Goal: Information Seeking & Learning: Compare options

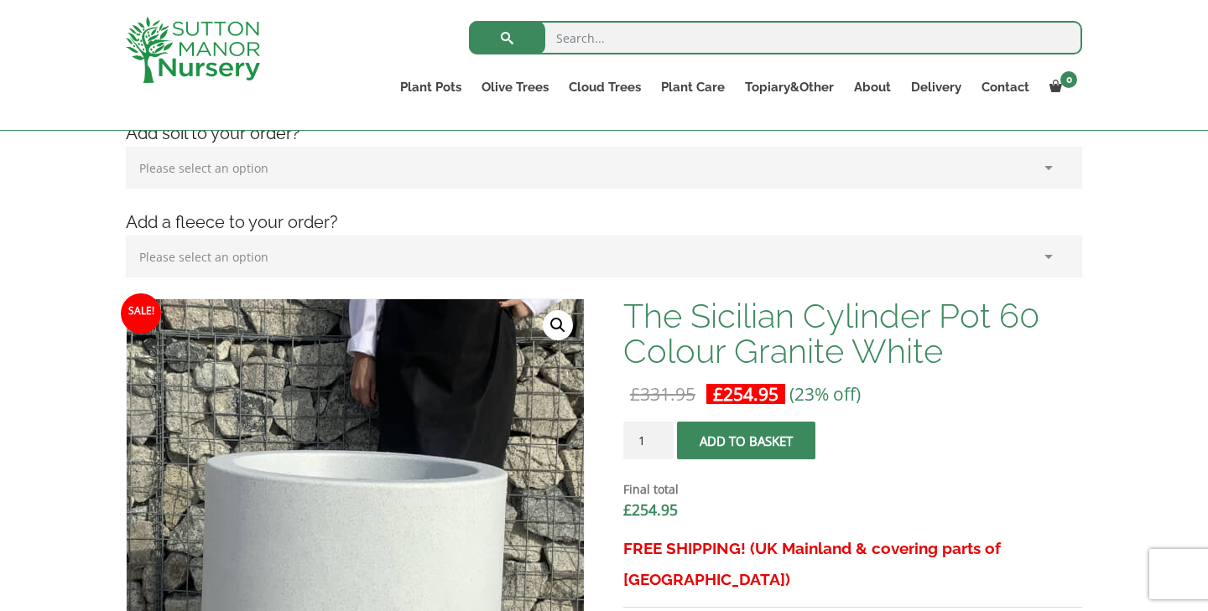
scroll to position [211, 0]
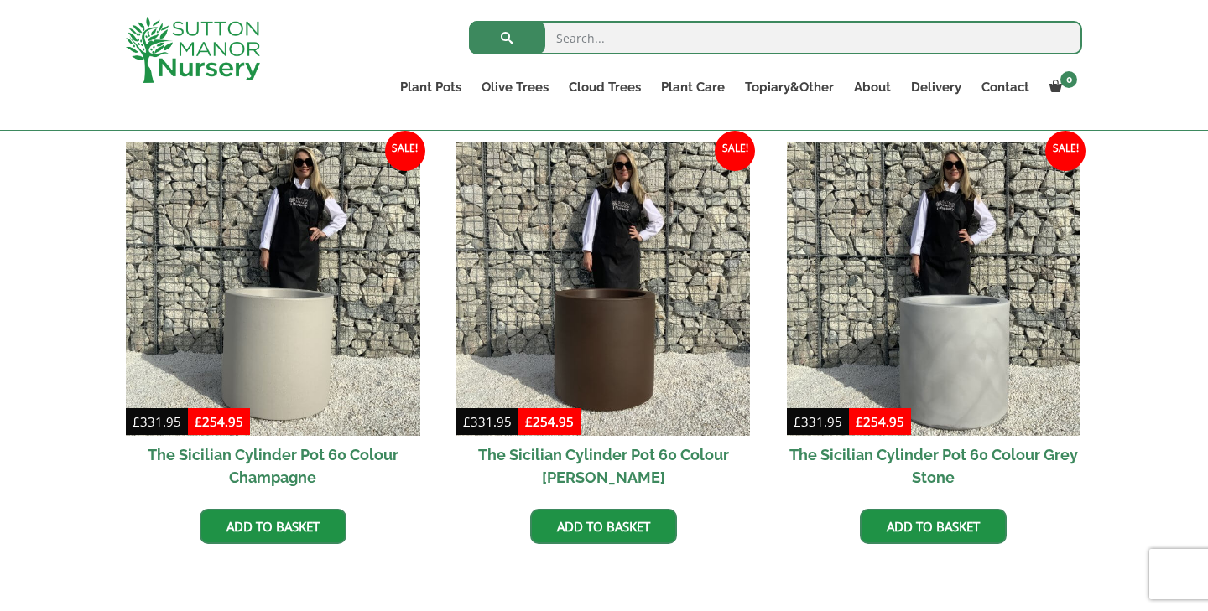
scroll to position [849, 0]
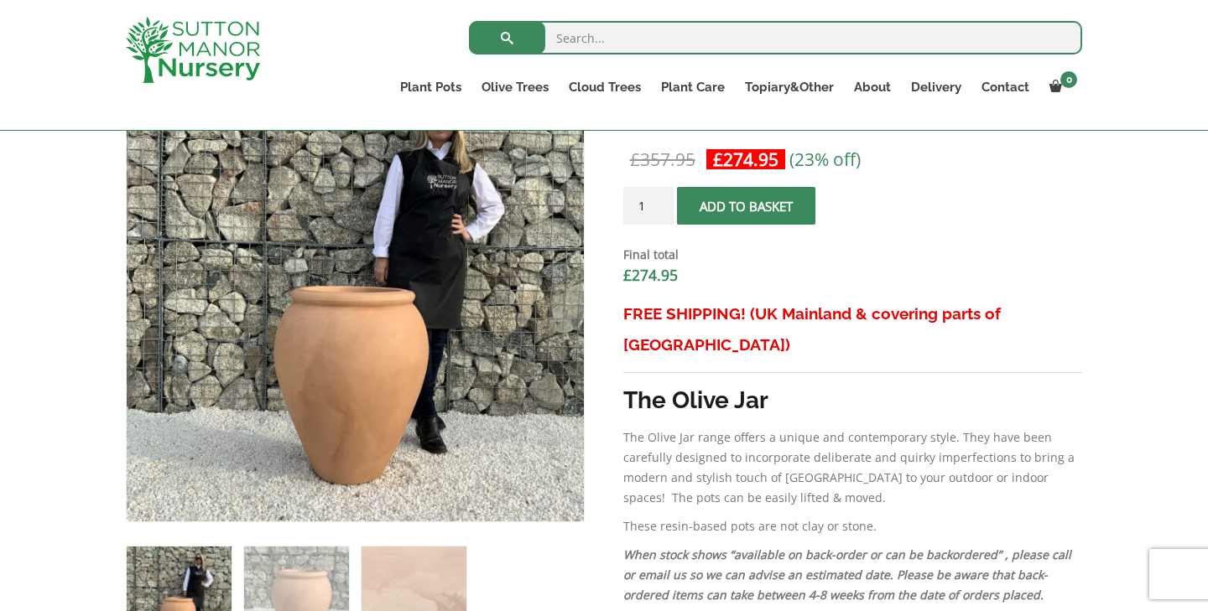
scroll to position [590, 0]
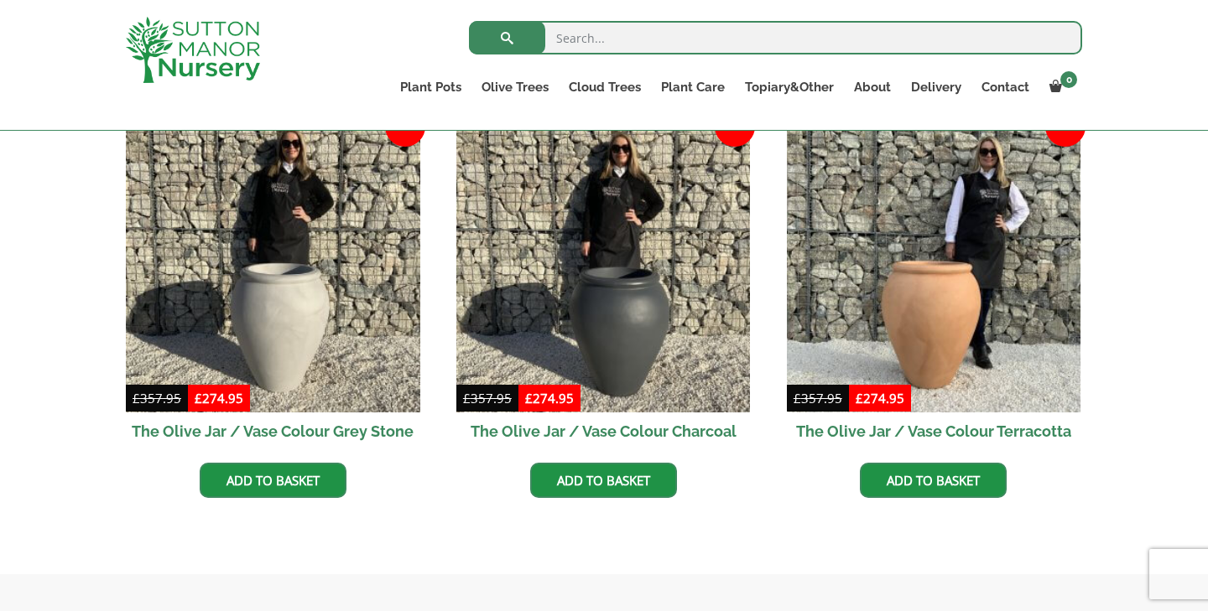
scroll to position [507, 0]
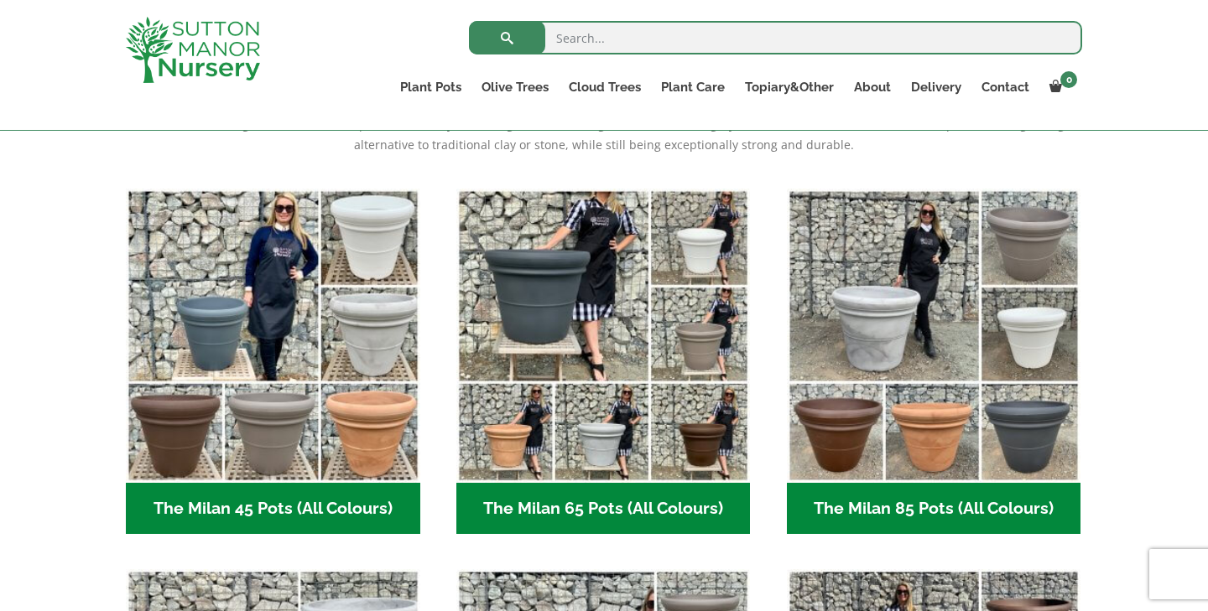
scroll to position [392, 0]
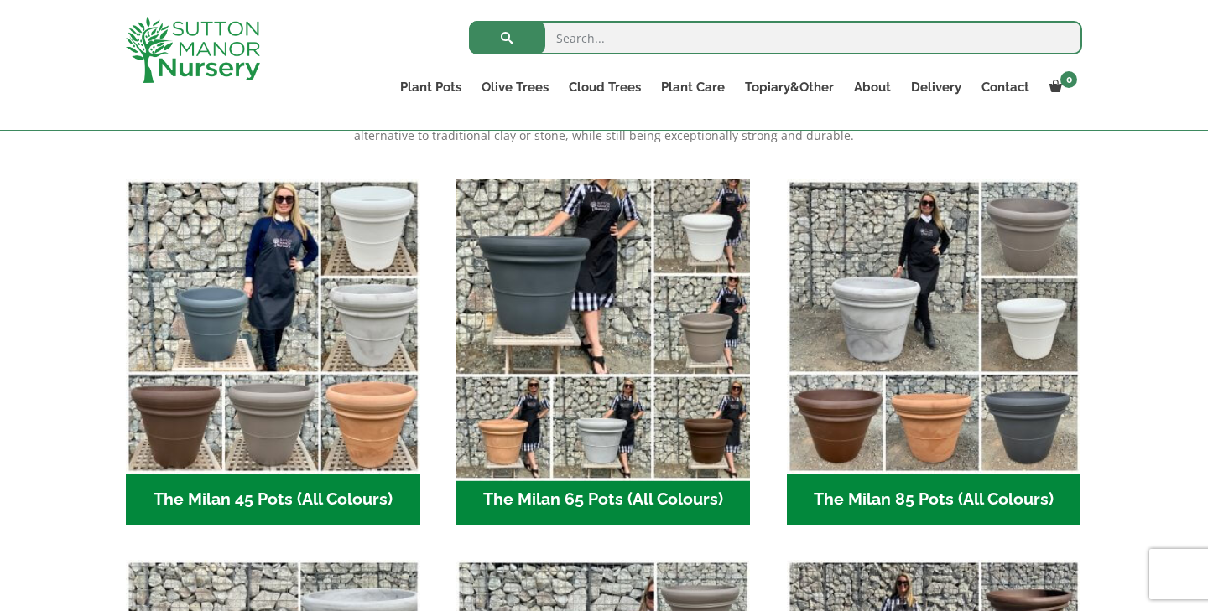
click at [553, 366] on img "Visit product category The Milan 65 Pots (All Colours)" at bounding box center [603, 326] width 309 height 309
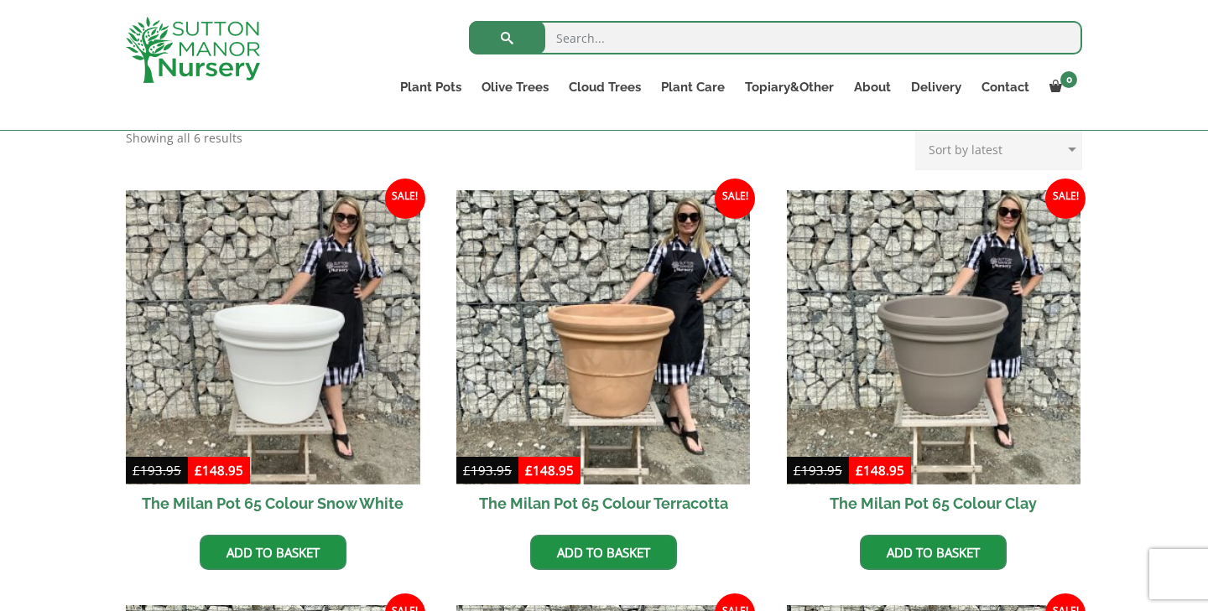
scroll to position [398, 0]
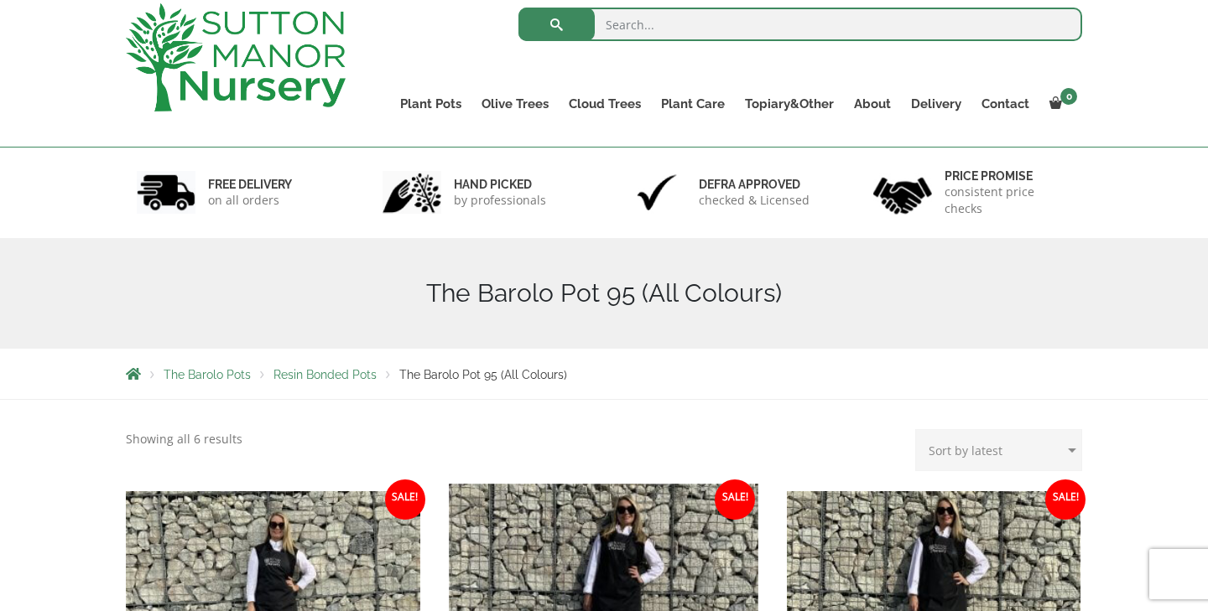
scroll to position [19, 0]
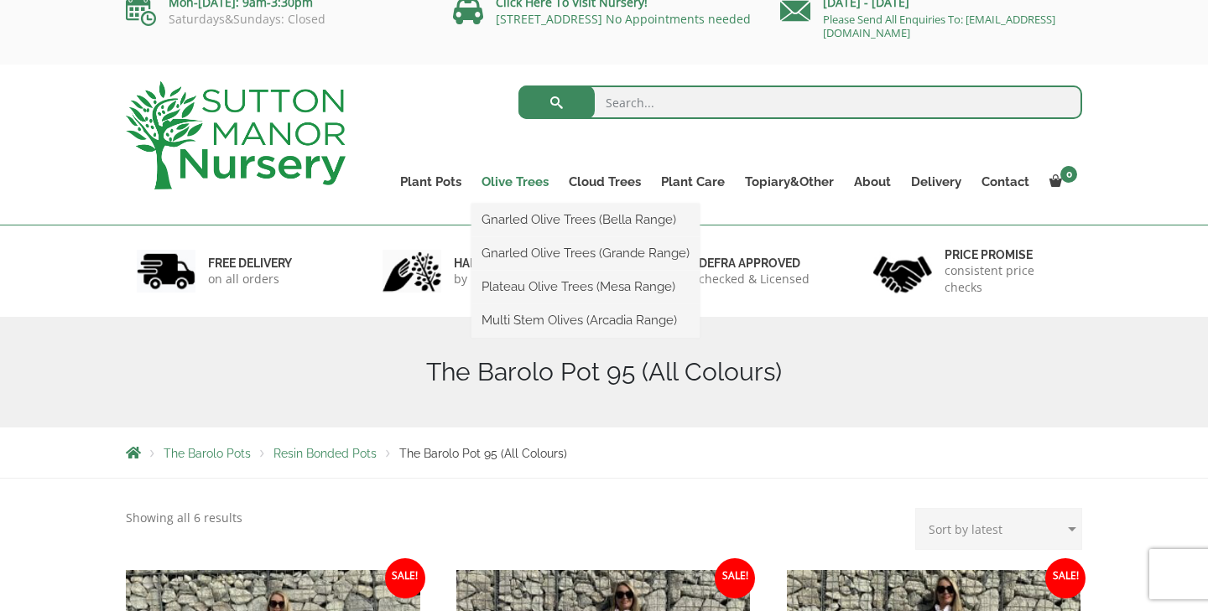
click at [528, 178] on link "Olive Trees" at bounding box center [514, 181] width 87 height 23
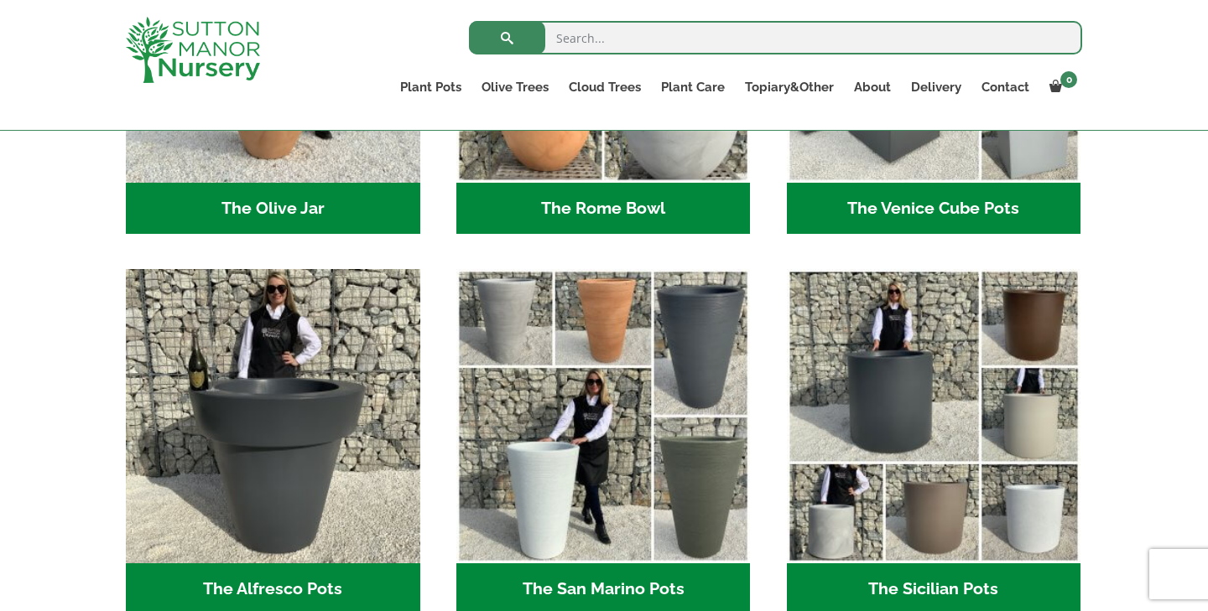
scroll to position [1882, 0]
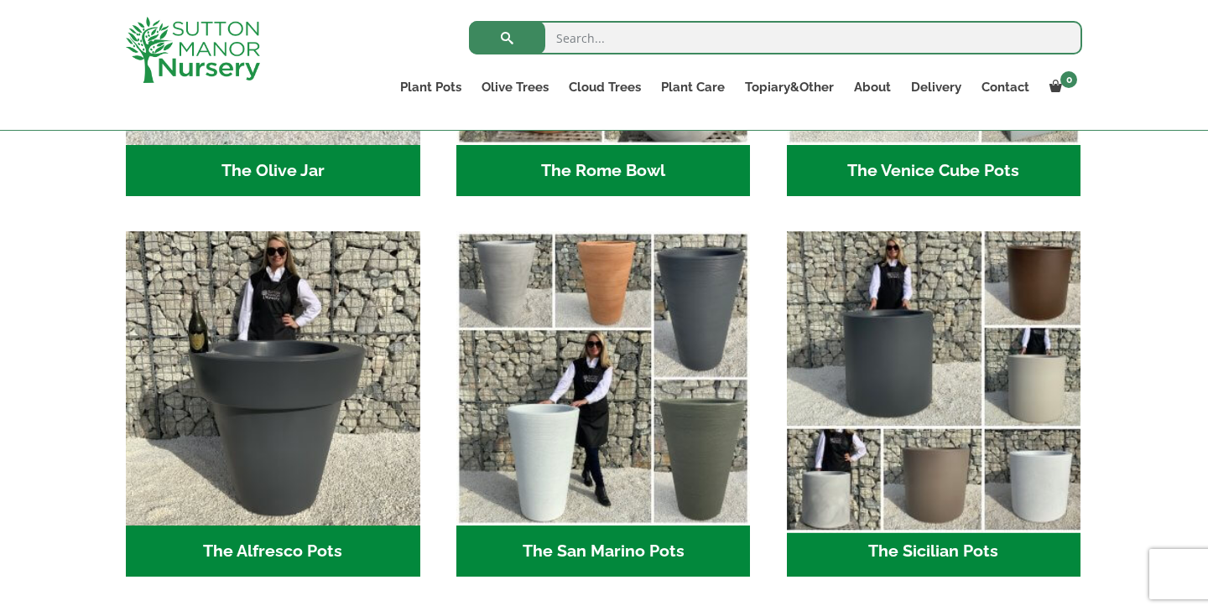
click at [949, 328] on img "Visit product category The Sicilian Pots" at bounding box center [933, 379] width 309 height 309
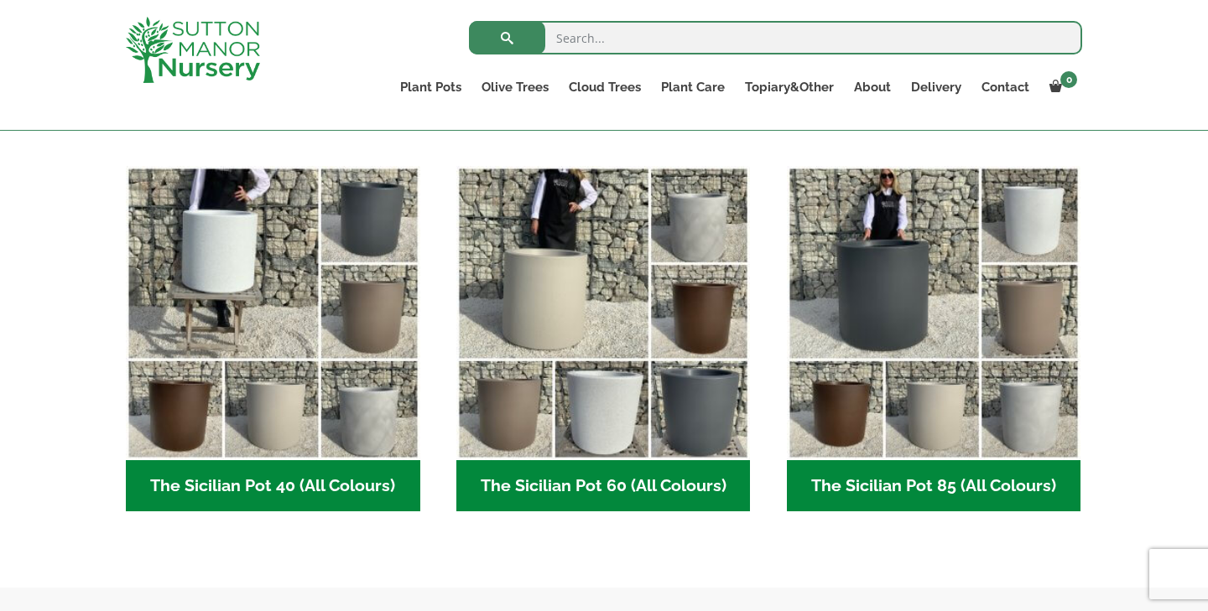
scroll to position [392, 0]
